Goal: Task Accomplishment & Management: Manage Tasks

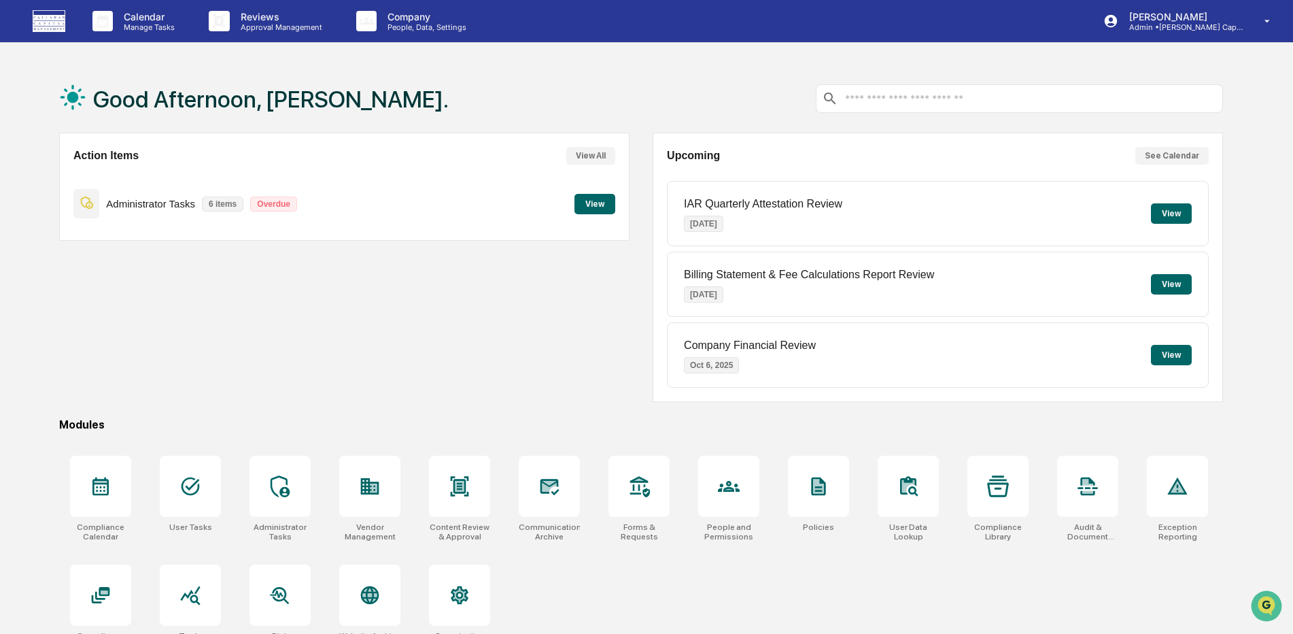
click at [591, 203] on button "View" at bounding box center [595, 204] width 41 height 20
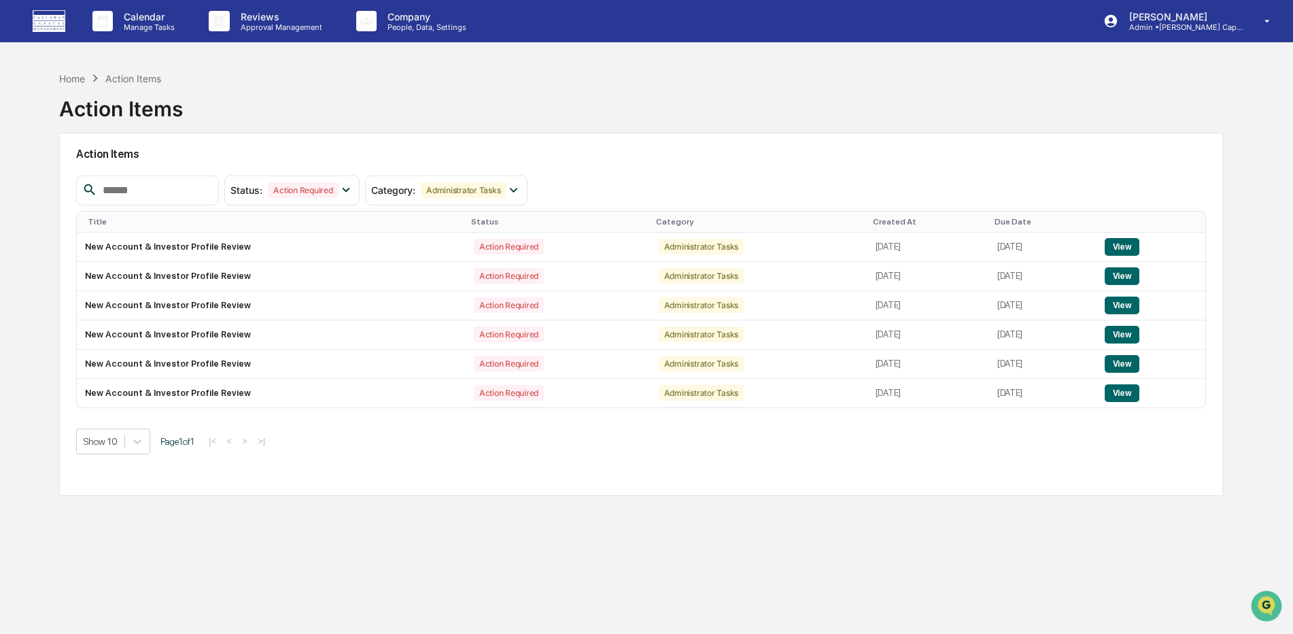
click at [48, 27] on img at bounding box center [49, 21] width 33 height 22
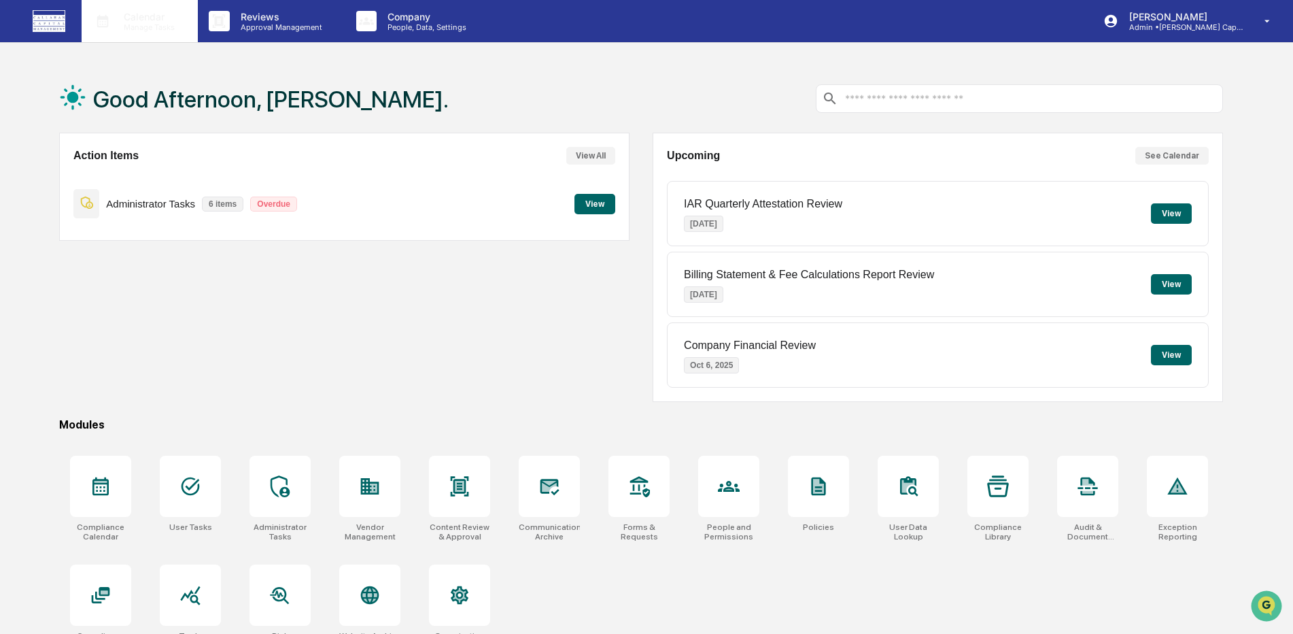
click at [145, 27] on p "Manage Tasks" at bounding box center [147, 27] width 69 height 10
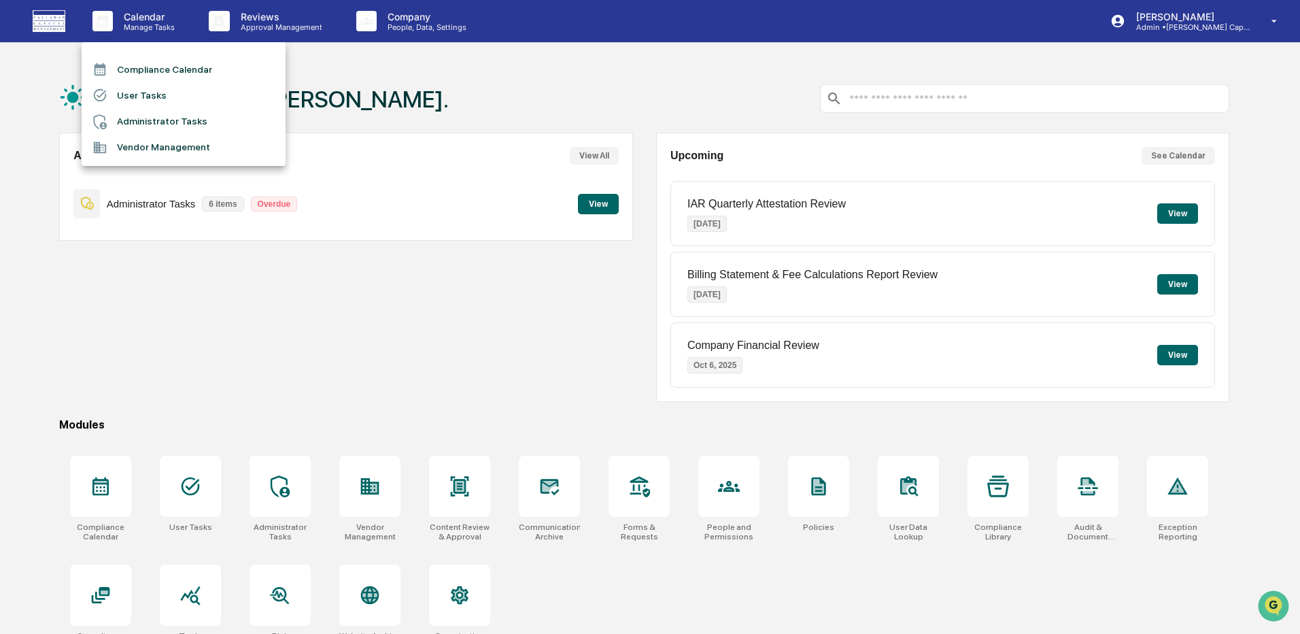
click at [168, 75] on li "Compliance Calendar" at bounding box center [184, 69] width 204 height 26
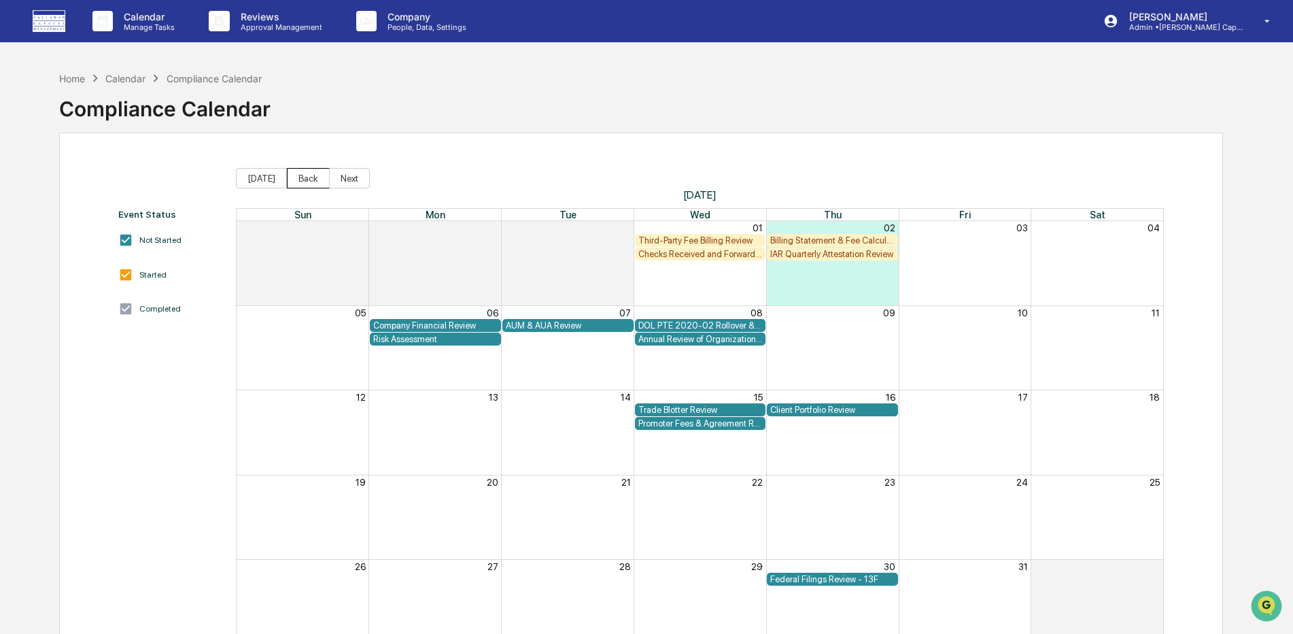
click at [309, 182] on button "Back" at bounding box center [308, 178] width 43 height 20
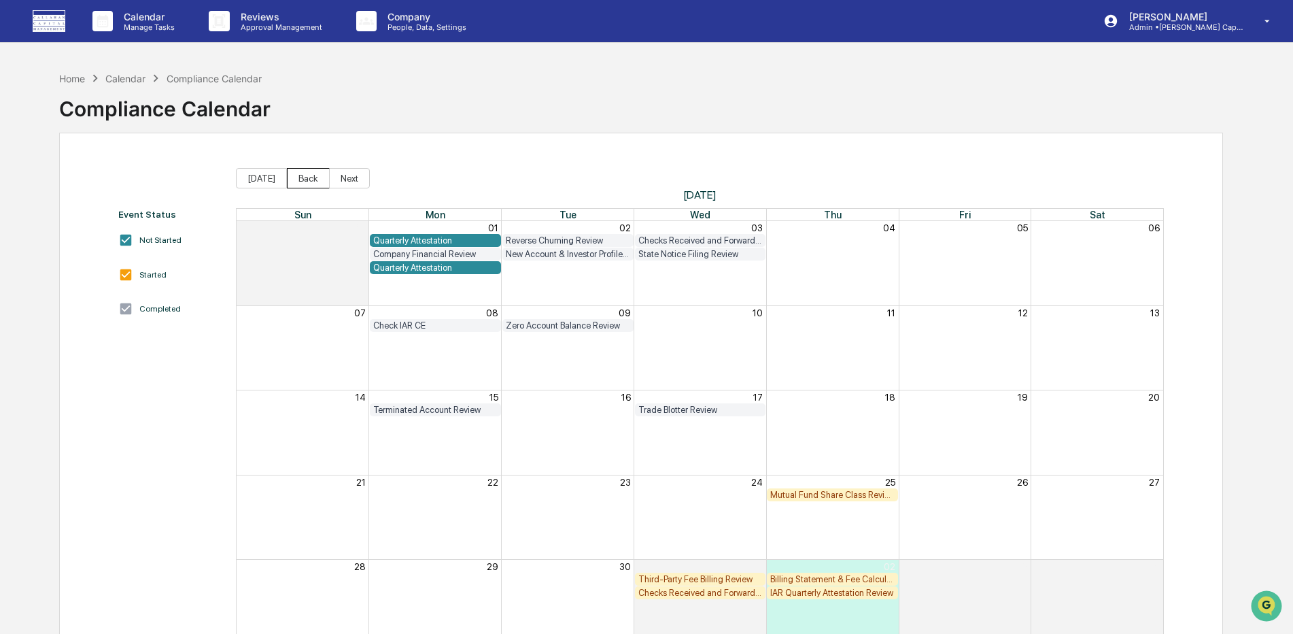
click at [309, 182] on button "Back" at bounding box center [308, 178] width 43 height 20
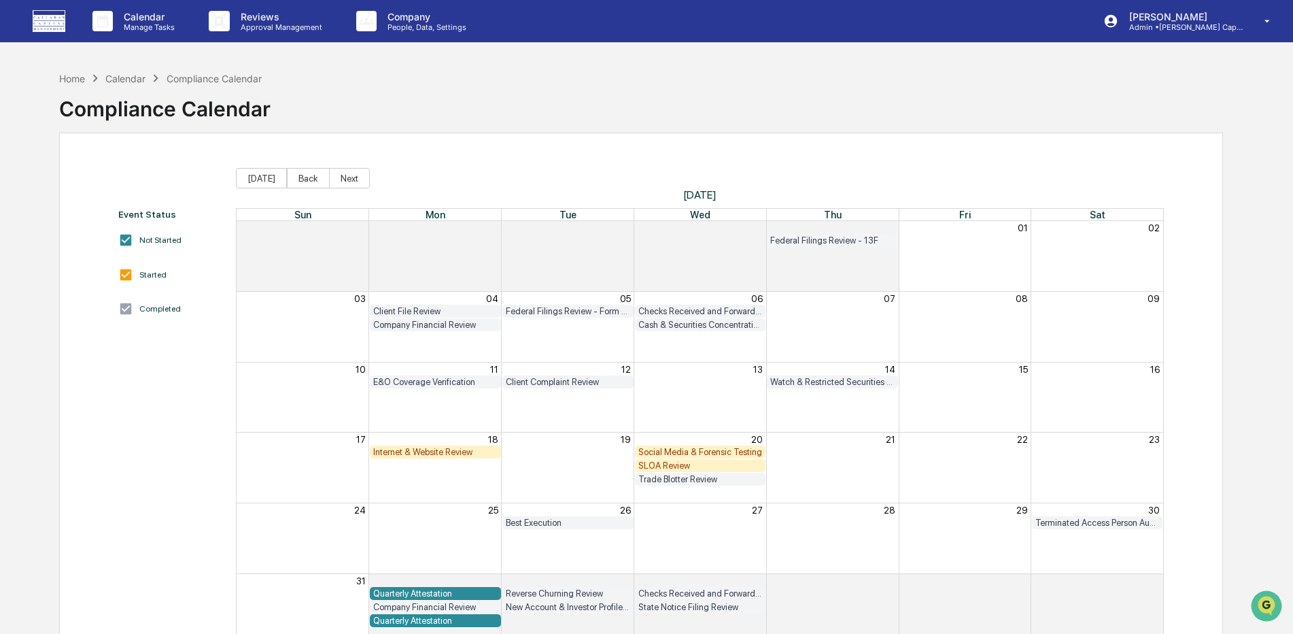
click at [671, 462] on div "SLOA Review" at bounding box center [701, 465] width 124 height 10
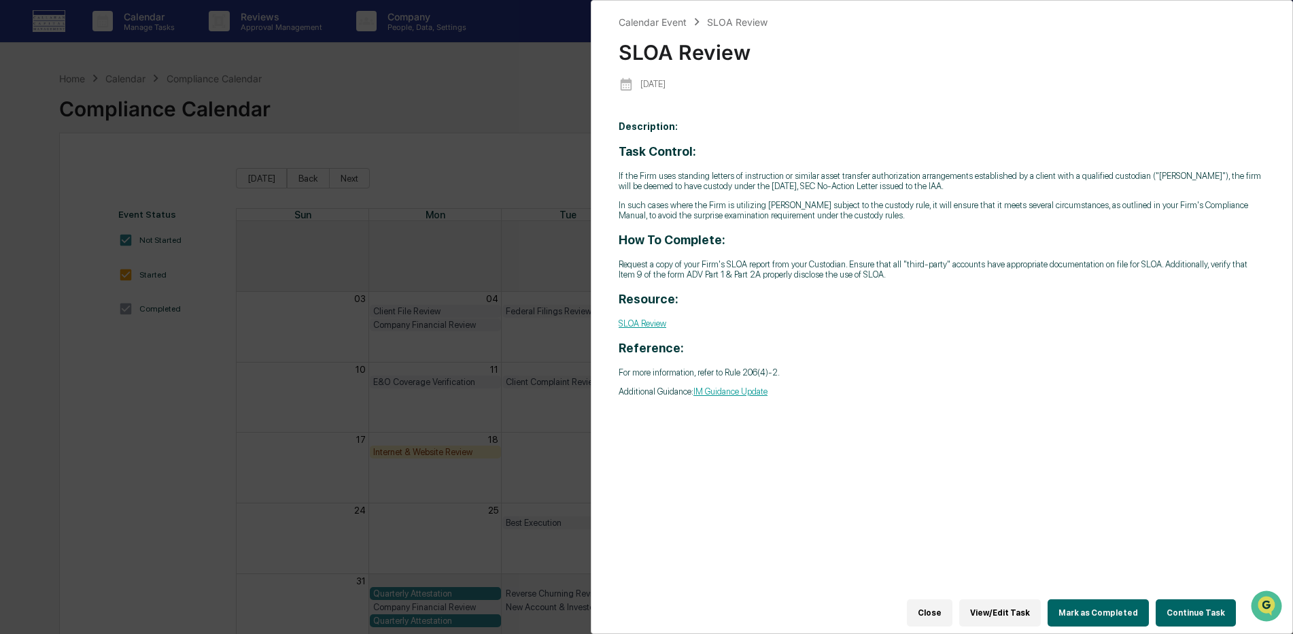
click at [1180, 604] on button "Continue Task" at bounding box center [1196, 612] width 80 height 27
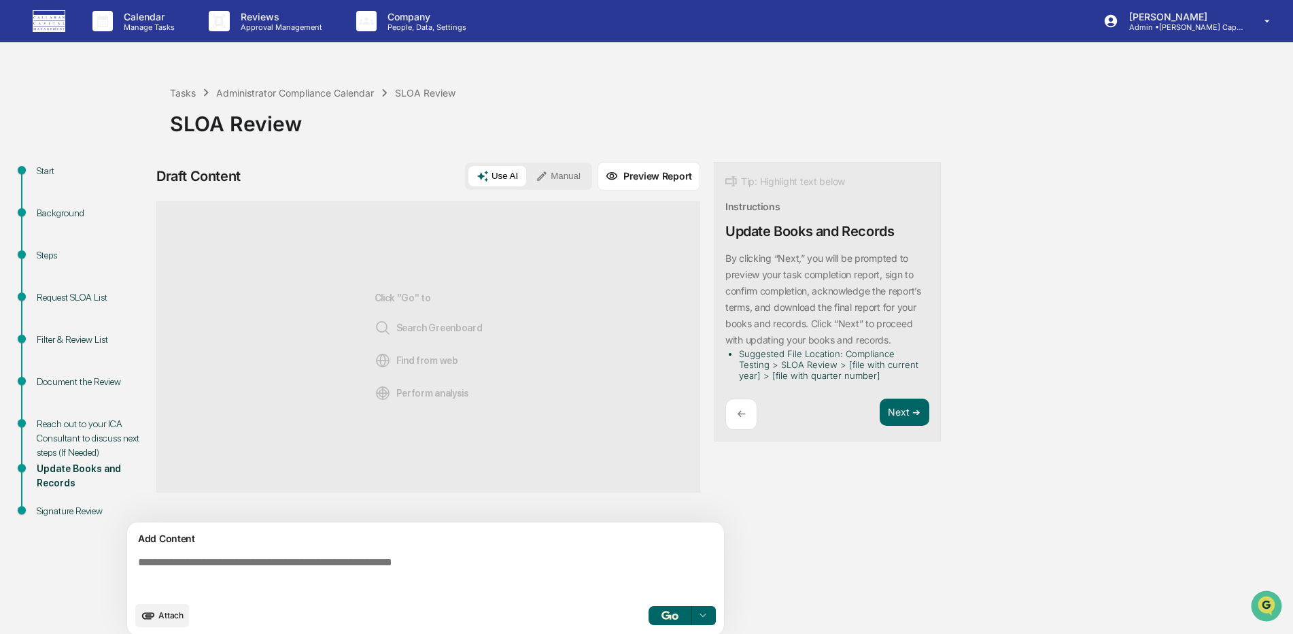
click at [69, 211] on div "Background" at bounding box center [93, 213] width 112 height 14
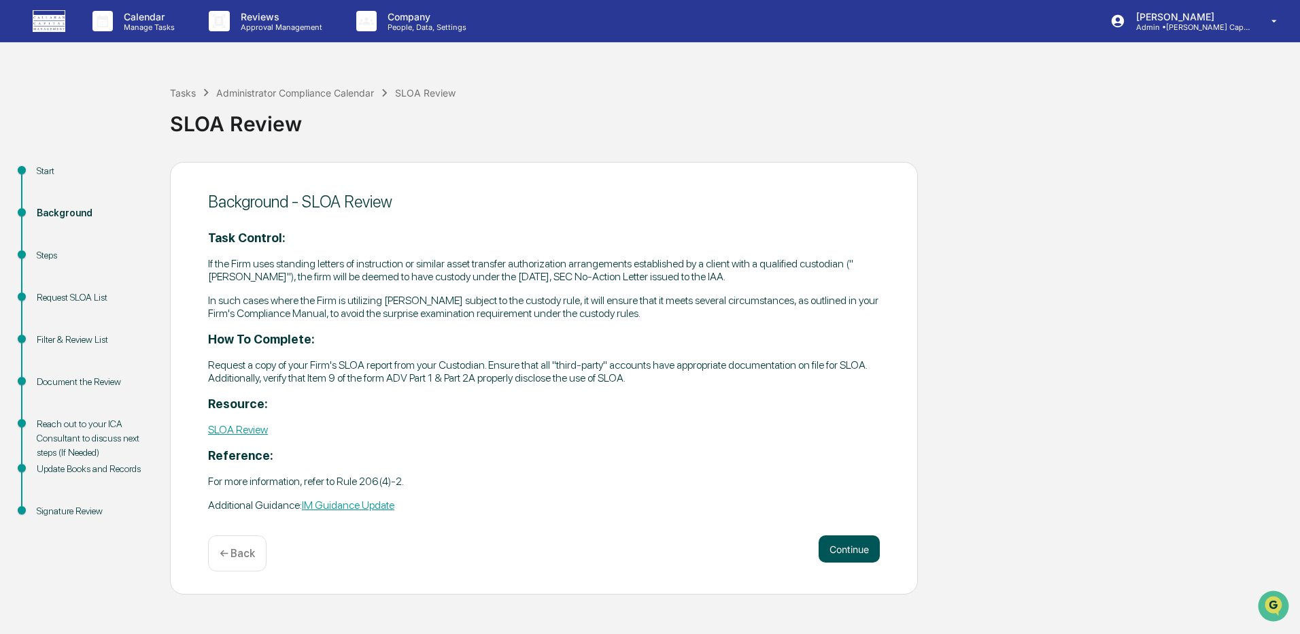
click at [855, 549] on button "Continue" at bounding box center [849, 548] width 61 height 27
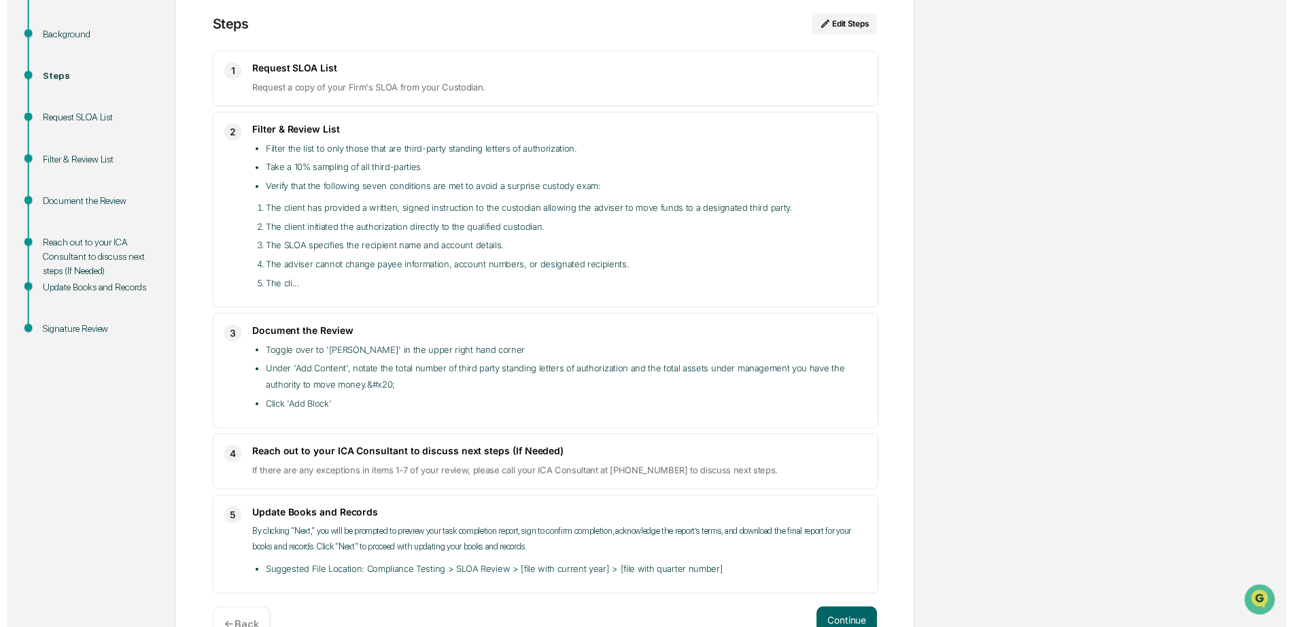
scroll to position [217, 0]
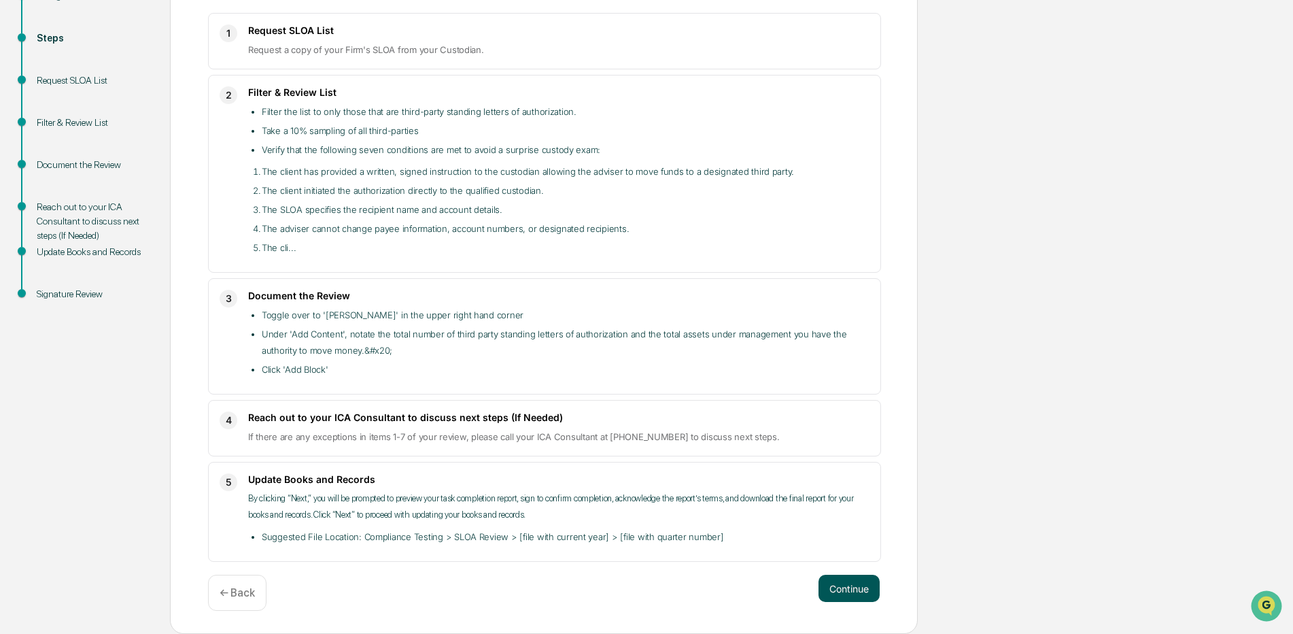
click at [840, 592] on button "Continue" at bounding box center [849, 588] width 61 height 27
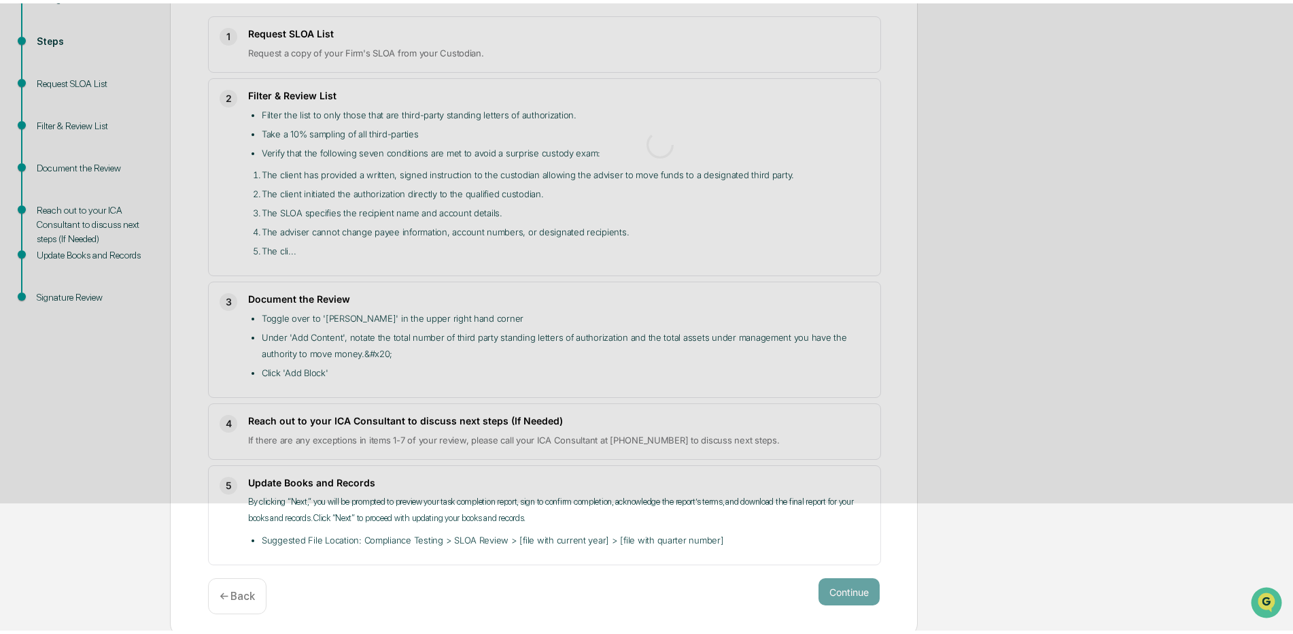
scroll to position [10, 0]
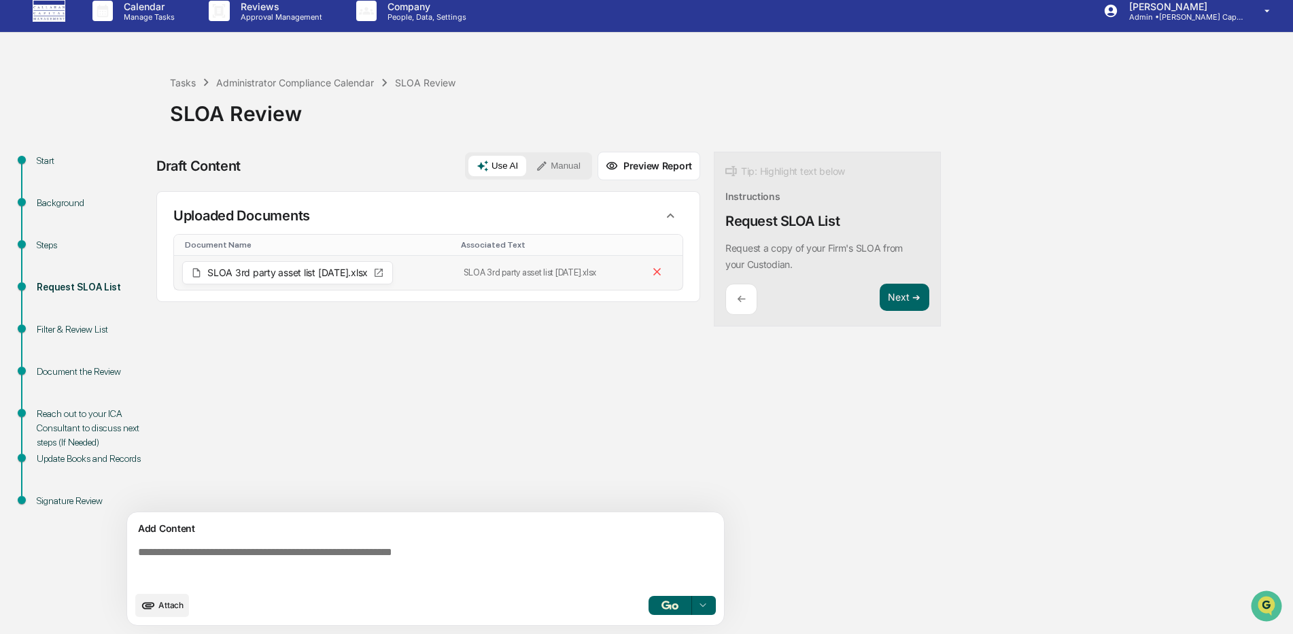
click at [296, 275] on span "SLOA 3rd party asset list [DATE].xlsx" at bounding box center [287, 273] width 160 height 10
drag, startPoint x: 296, startPoint y: 275, endPoint x: 392, endPoint y: 273, distance: 95.9
click at [384, 273] on icon at bounding box center [378, 272] width 11 height 11
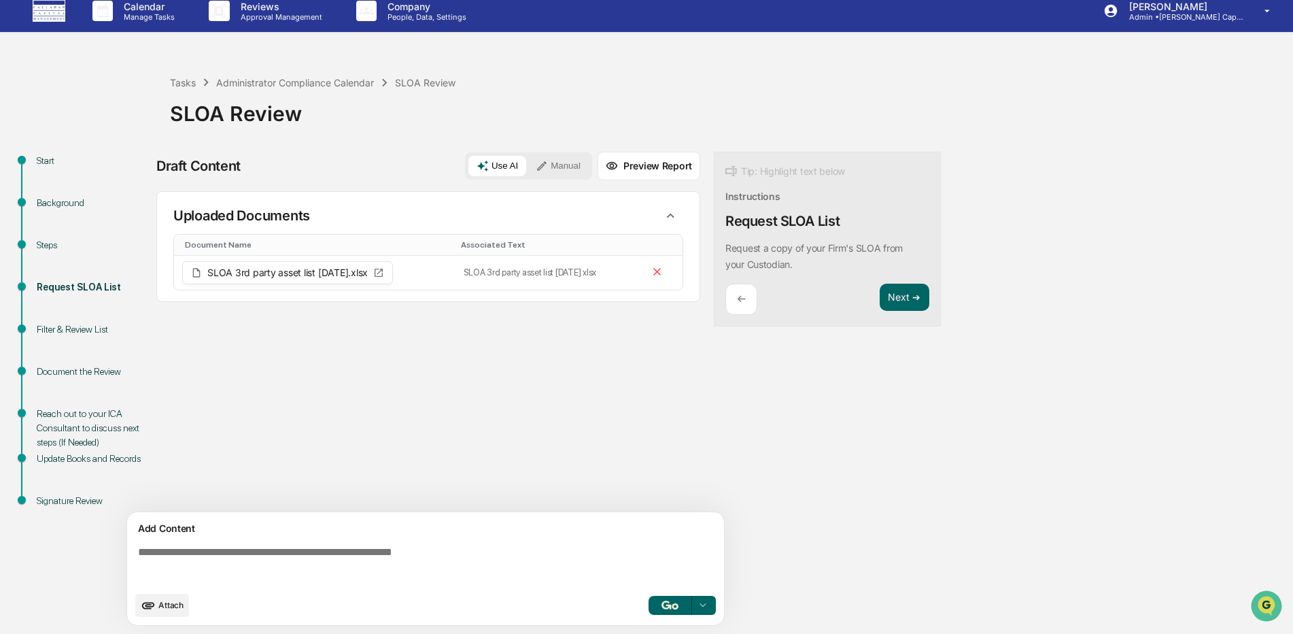
click at [420, 294] on div "Uploaded Documents Document Name Associated Text SLOA 3rd party asset list [DAT…" at bounding box center [428, 246] width 544 height 111
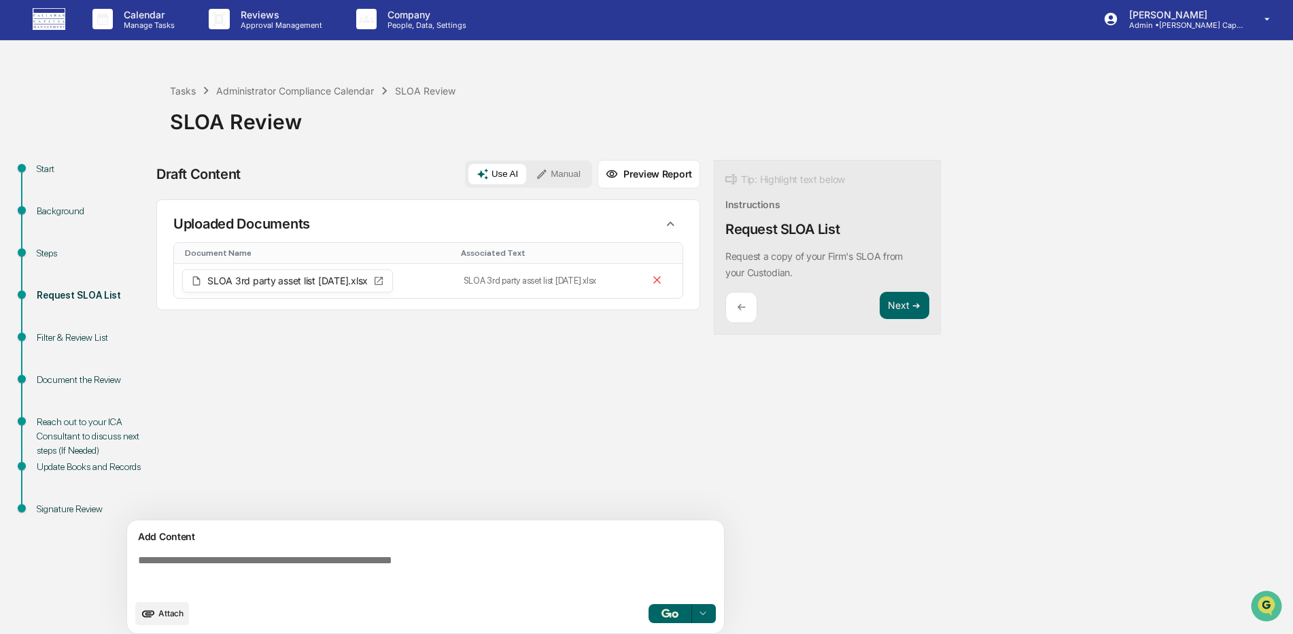
scroll to position [0, 0]
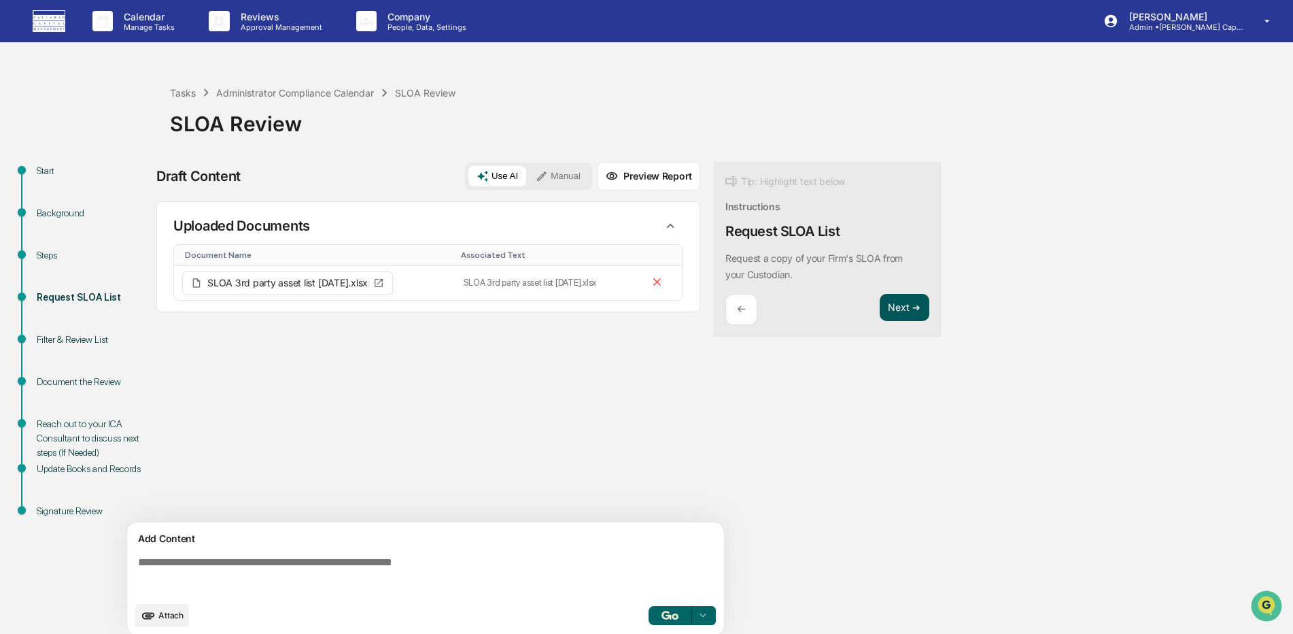
click at [911, 294] on button "Next ➔" at bounding box center [905, 308] width 50 height 28
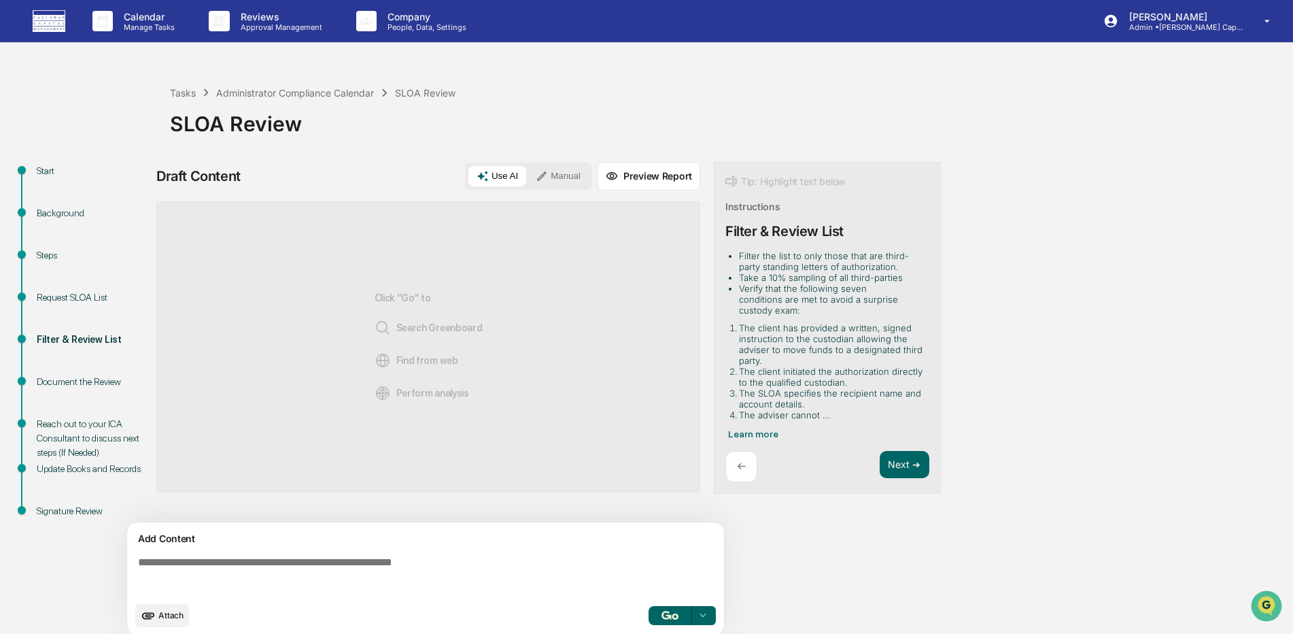
click at [559, 179] on button "Manual" at bounding box center [558, 176] width 61 height 20
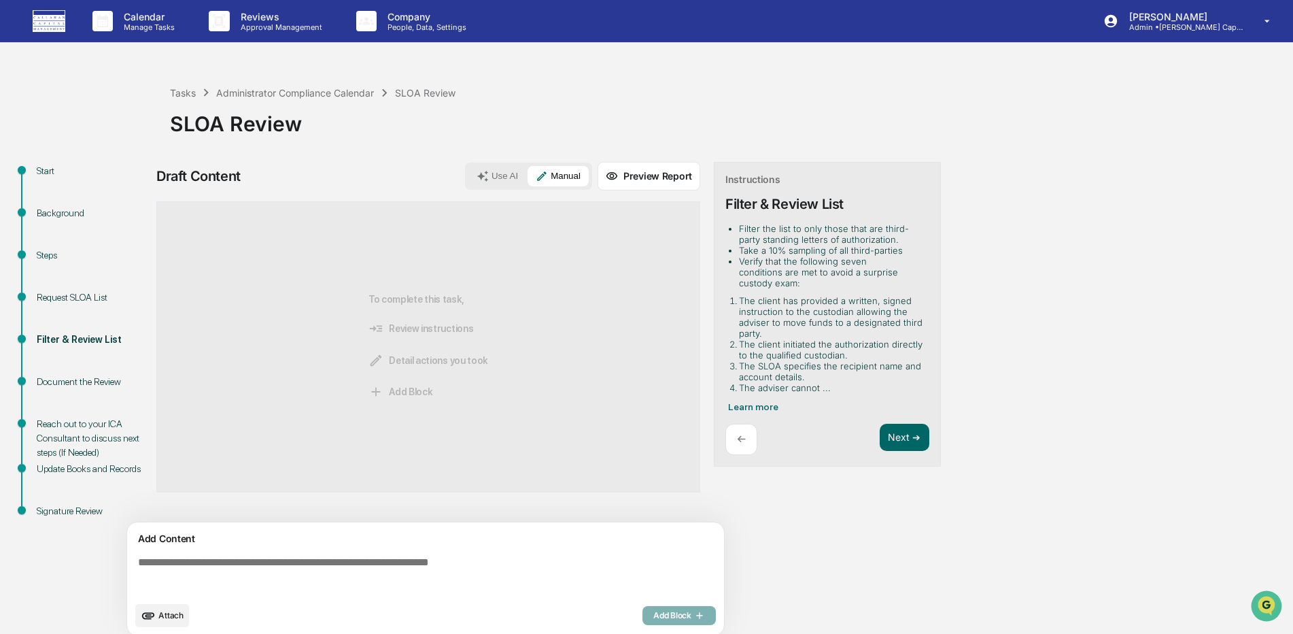
click at [200, 566] on textarea at bounding box center [429, 575] width 592 height 49
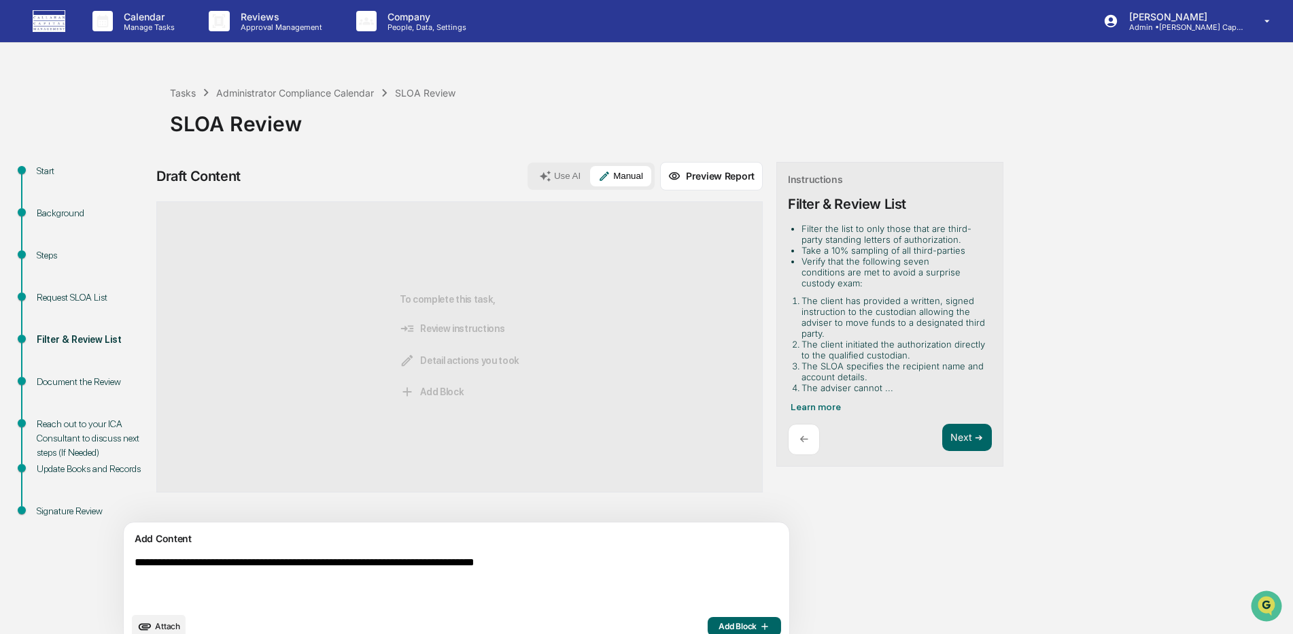
type textarea "**********"
